Goal: Task Accomplishment & Management: Manage account settings

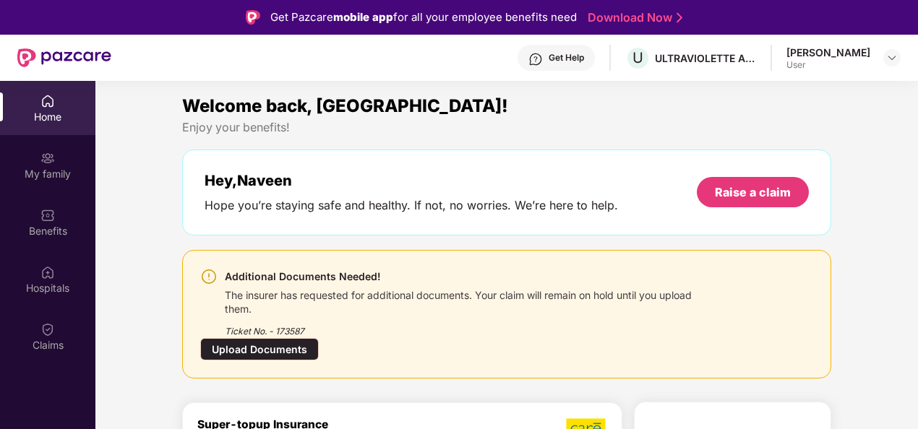
click at [271, 344] on div "Upload Documents" at bounding box center [259, 349] width 118 height 22
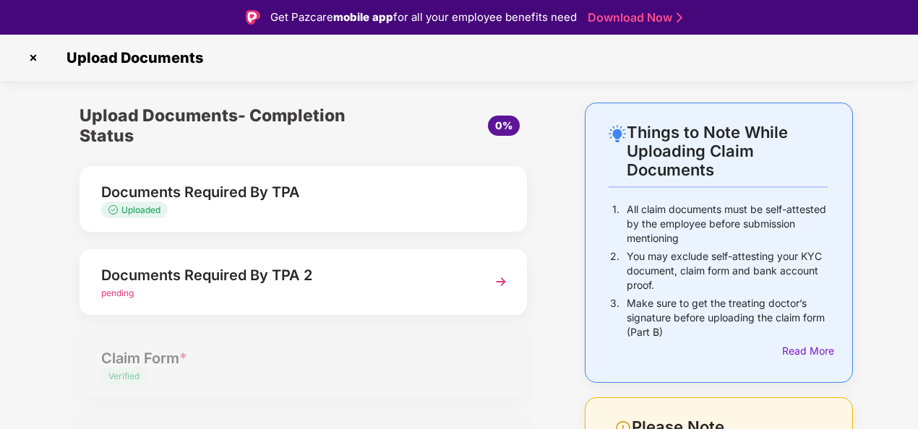
click at [345, 297] on div "pending" at bounding box center [286, 294] width 370 height 14
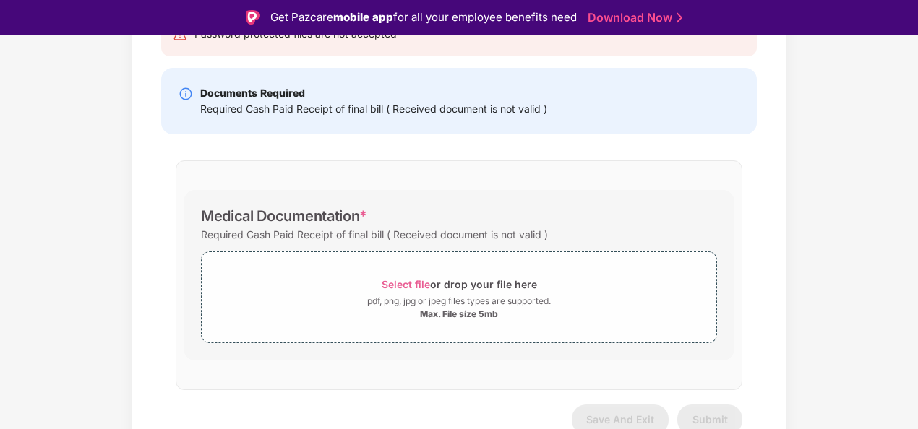
scroll to position [192, 0]
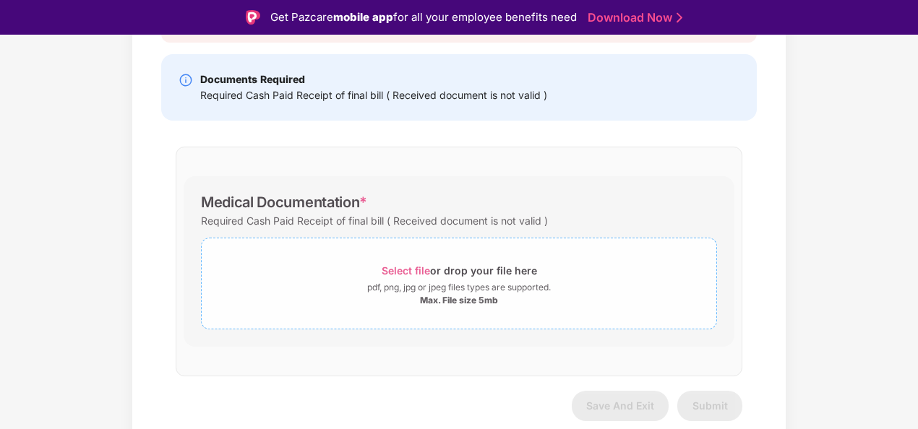
click at [413, 271] on span "Select file" at bounding box center [405, 270] width 48 height 12
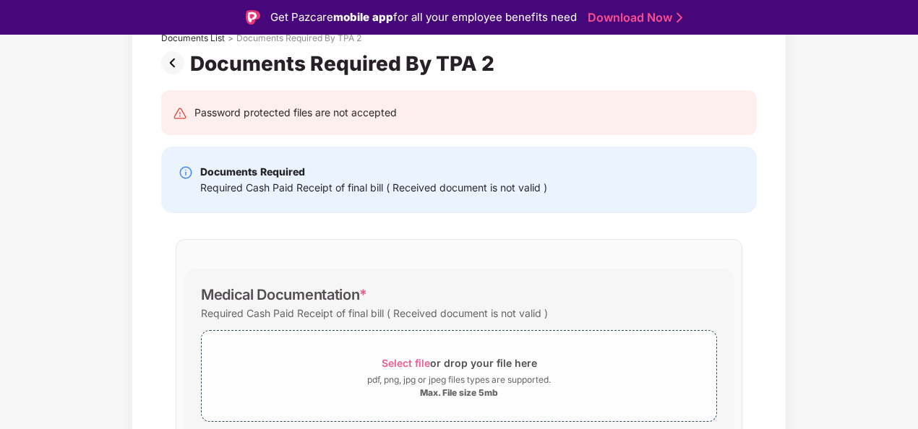
scroll to position [261, 0]
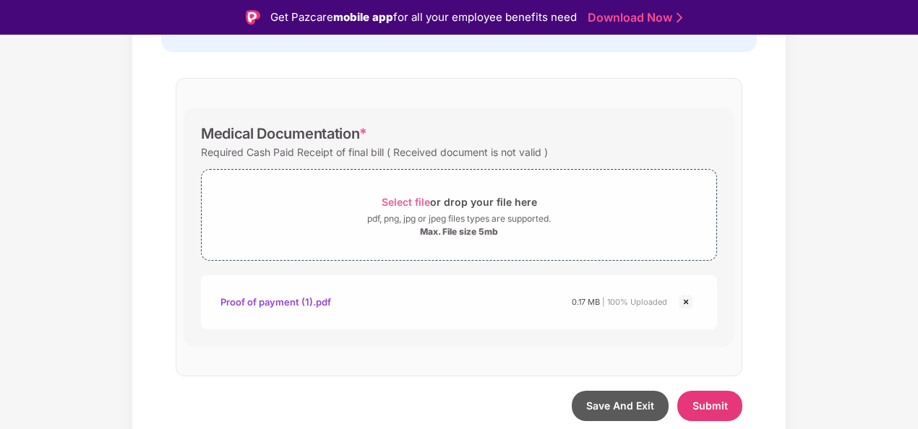
click at [272, 296] on div "Proof of payment (1).pdf" at bounding box center [275, 302] width 111 height 25
click at [712, 402] on span "Submit" at bounding box center [709, 406] width 35 height 12
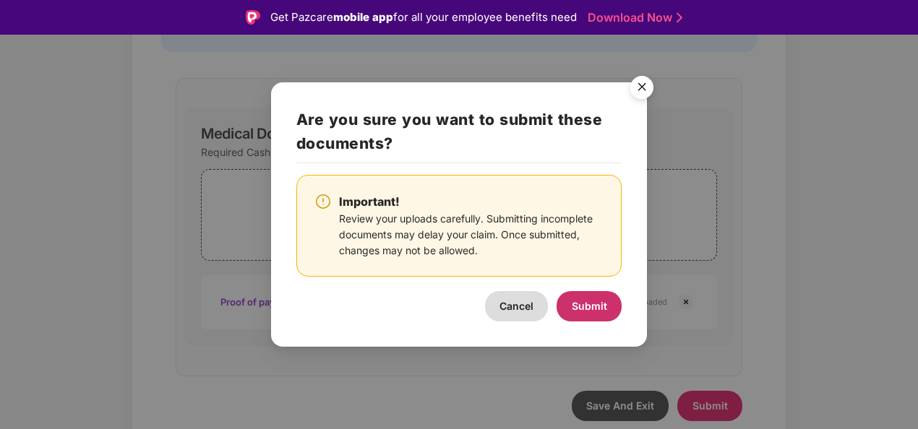
click at [579, 304] on span "Submit" at bounding box center [588, 306] width 35 height 12
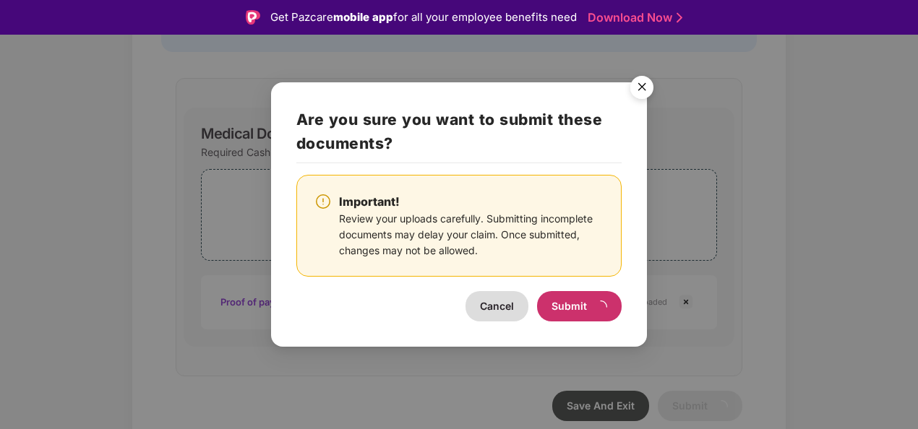
scroll to position [0, 0]
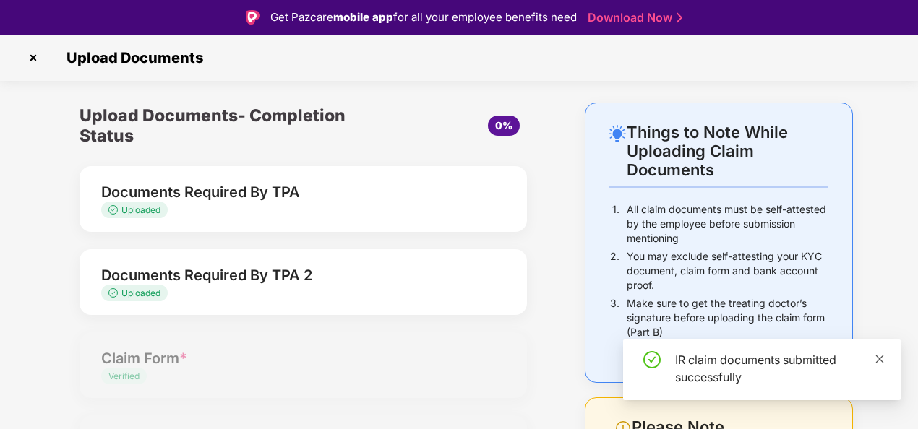
click at [877, 358] on icon "close" at bounding box center [879, 359] width 10 height 10
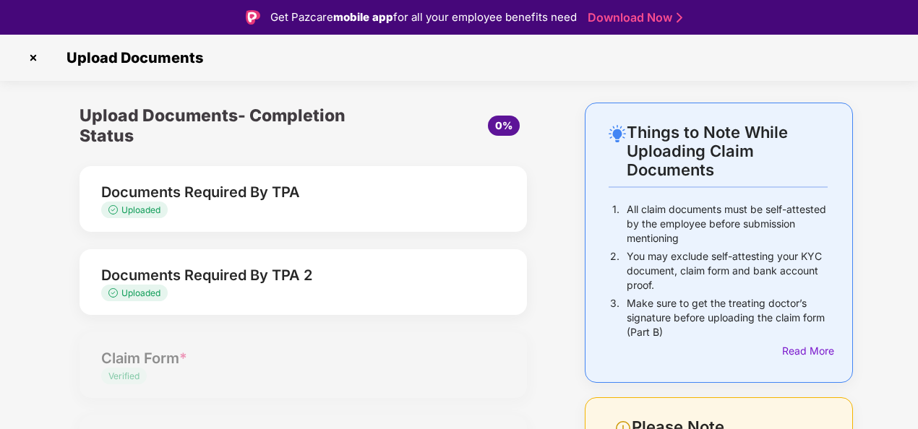
click at [33, 57] on img at bounding box center [33, 57] width 23 height 23
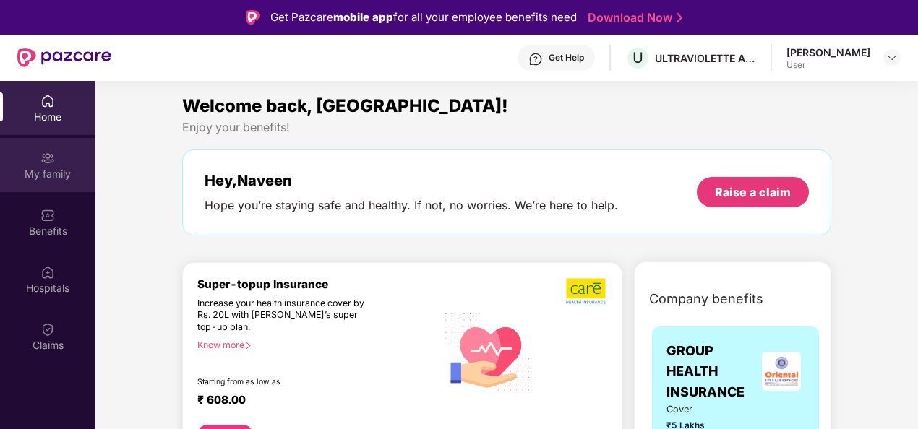
click at [26, 168] on div "My family" at bounding box center [47, 174] width 95 height 14
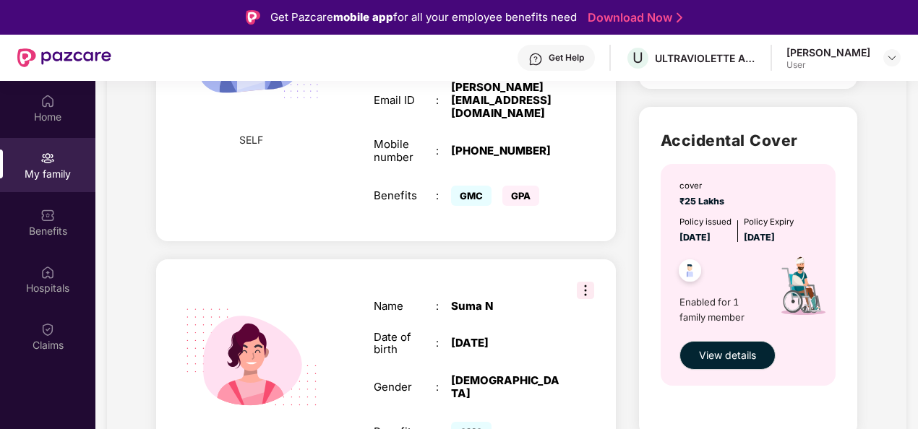
scroll to position [422, 0]
click at [738, 350] on span "View details" at bounding box center [727, 356] width 57 height 16
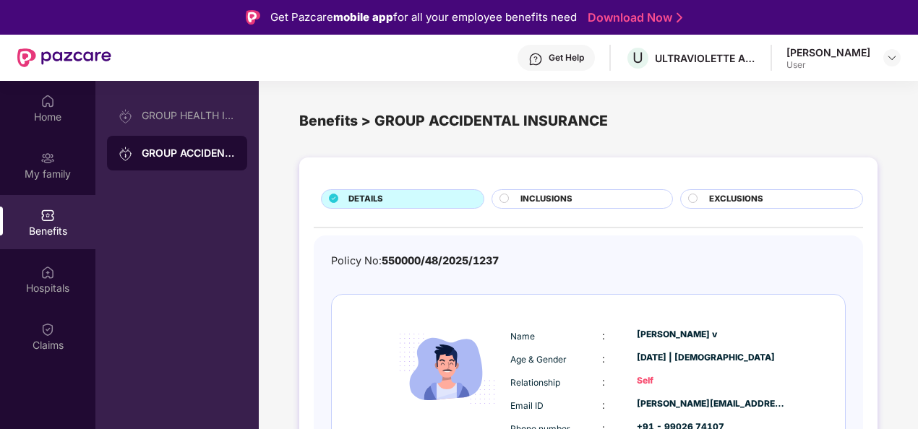
scroll to position [38, 0]
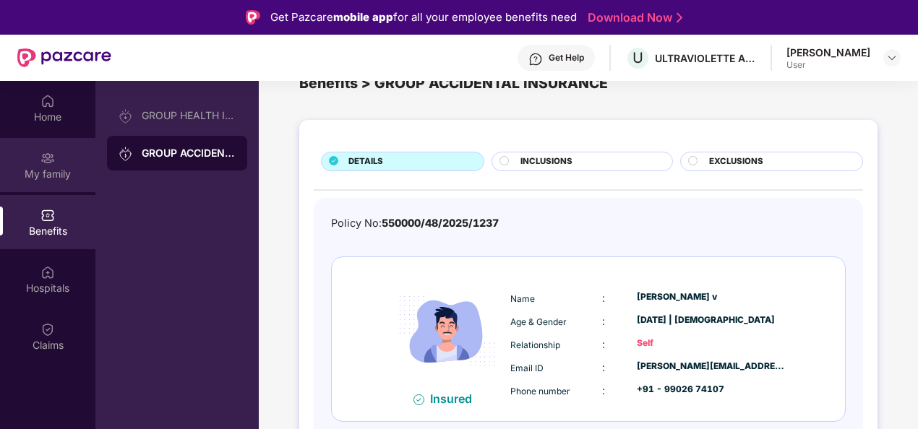
click at [51, 156] on img at bounding box center [47, 158] width 14 height 14
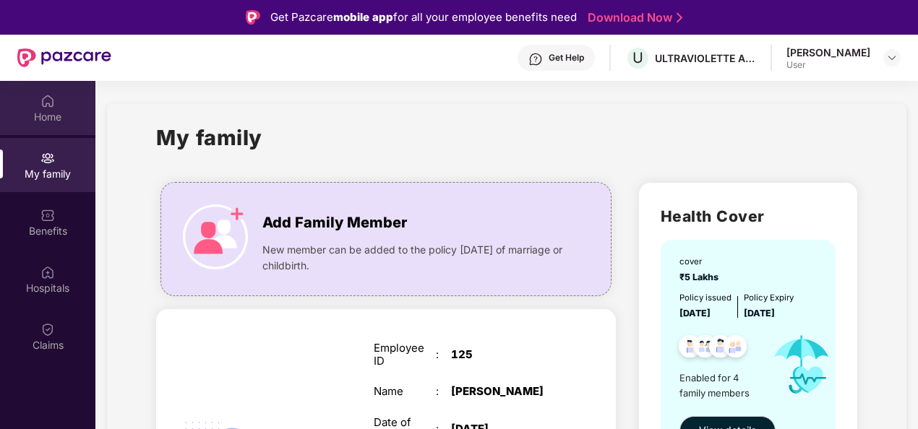
click at [58, 113] on div "Home" at bounding box center [47, 117] width 95 height 14
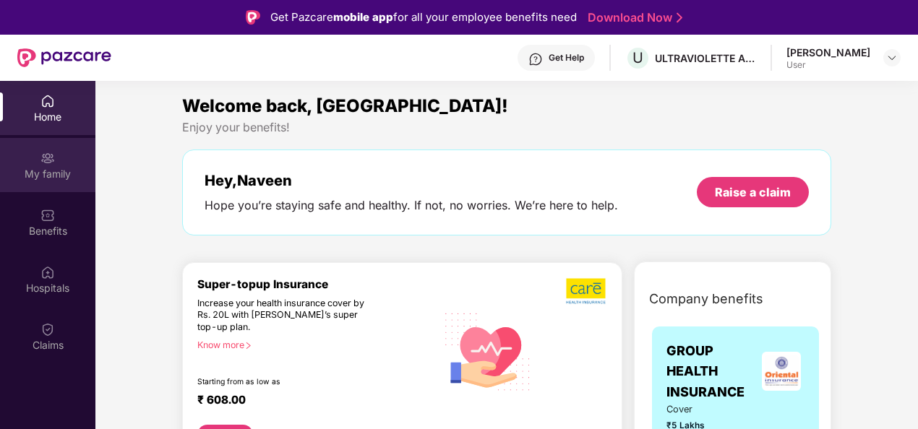
click at [55, 162] on div "My family" at bounding box center [47, 165] width 95 height 54
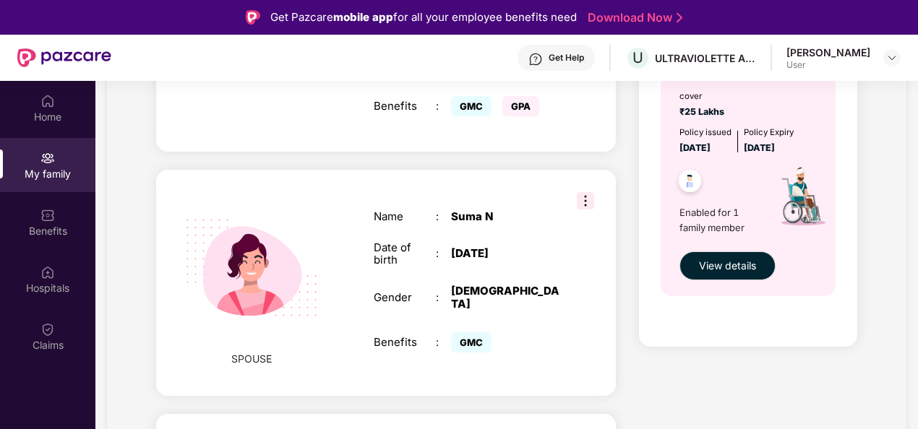
scroll to position [513, 0]
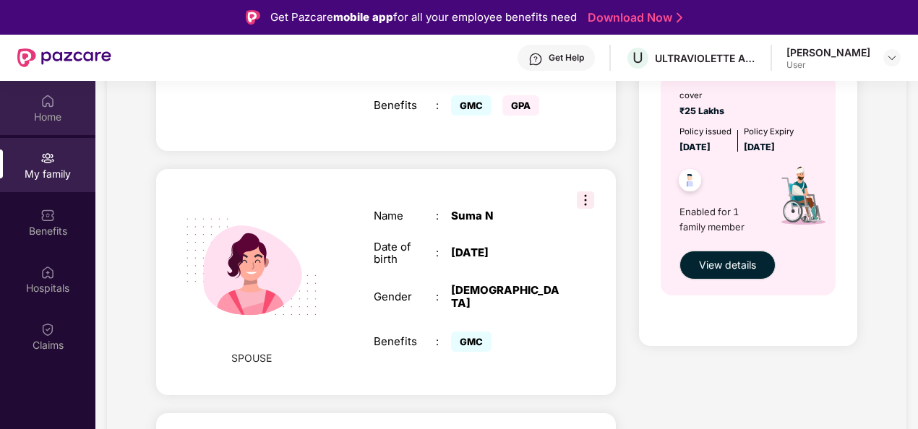
click at [67, 114] on div "Home" at bounding box center [47, 117] width 95 height 14
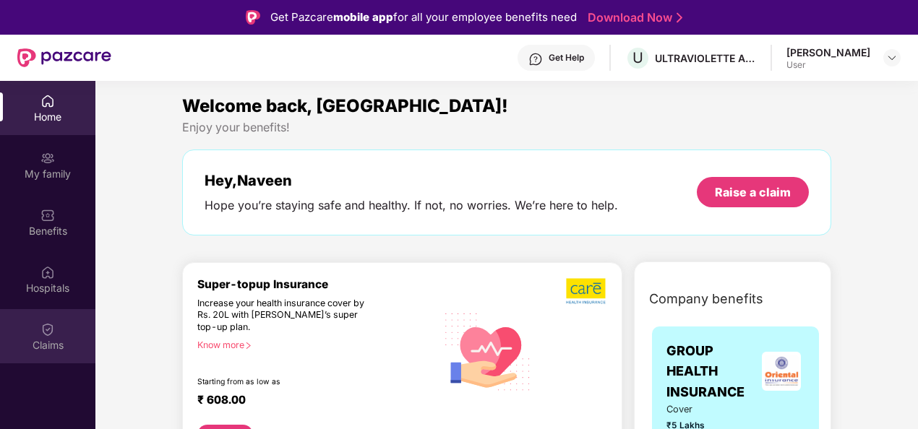
click at [60, 340] on div "Claims" at bounding box center [47, 345] width 95 height 14
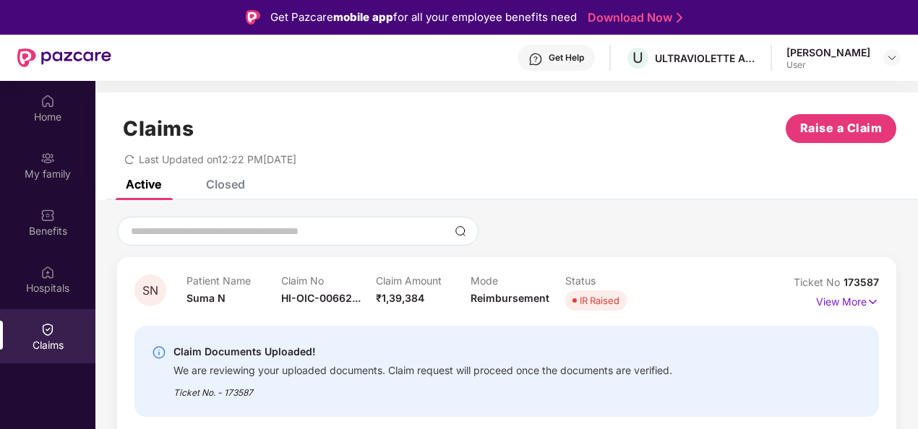
scroll to position [81, 0]
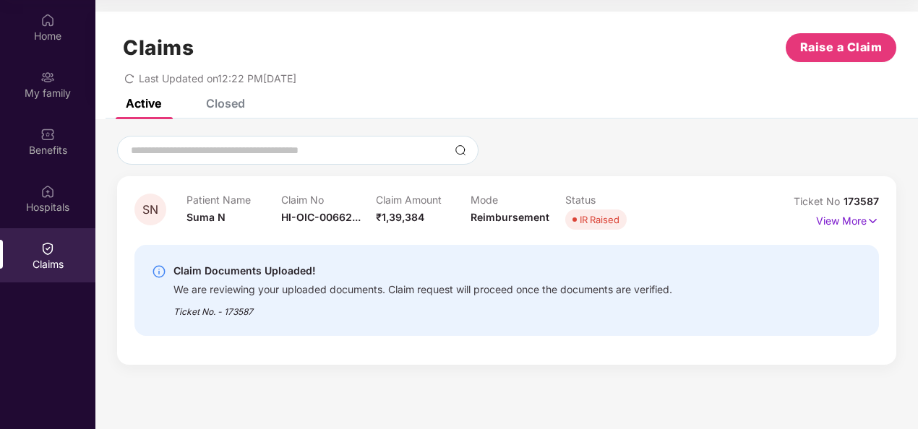
click at [683, 220] on div "Patient Name Suma N Claim No HI-OIC-00662... Claim Amount ₹1,39,384 Mode Reimbu…" at bounding box center [470, 214] width 569 height 40
click at [868, 220] on img at bounding box center [872, 221] width 12 height 16
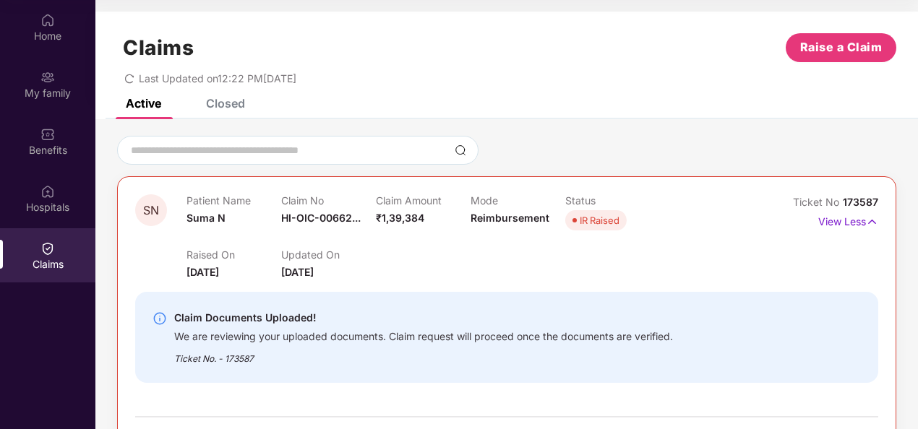
click at [234, 105] on div "Closed" at bounding box center [225, 103] width 39 height 14
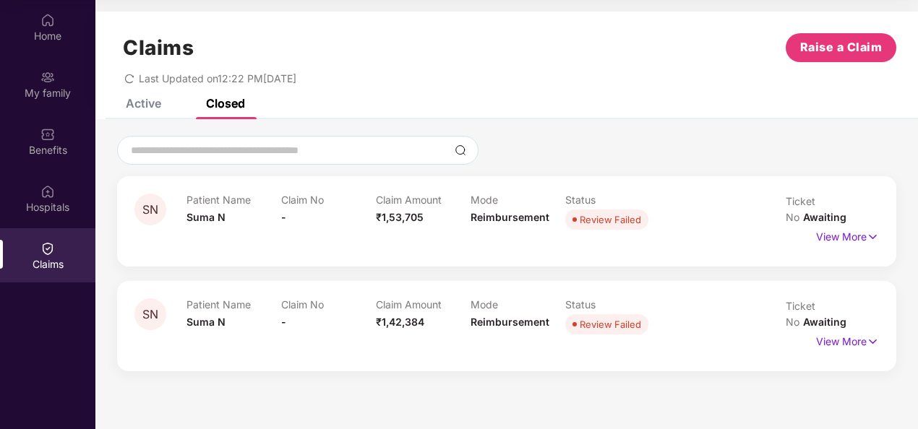
click at [142, 101] on div "Active" at bounding box center [143, 103] width 35 height 14
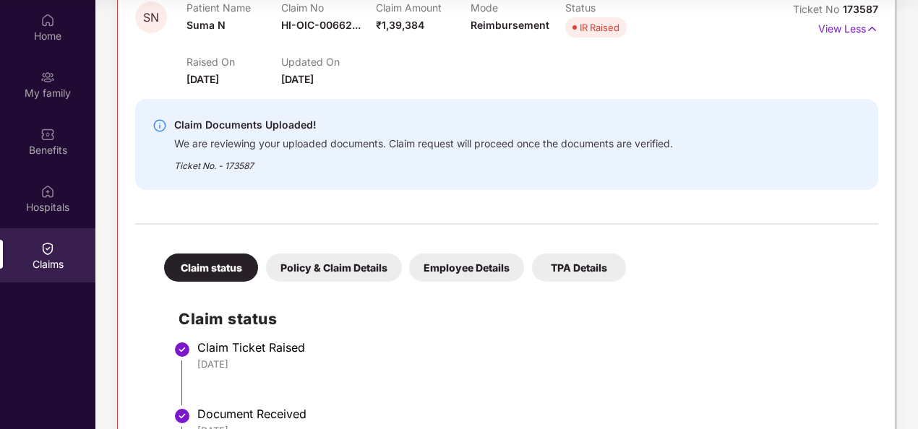
scroll to position [0, 0]
